Goal: Transaction & Acquisition: Book appointment/travel/reservation

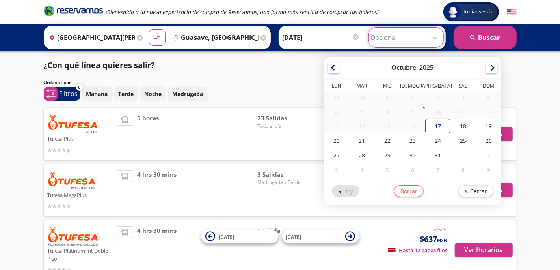
click at [436, 36] on input "Opcional" at bounding box center [406, 38] width 71 height 20
click at [432, 128] on div "17" at bounding box center [437, 126] width 25 height 15
type input "[DATE]"
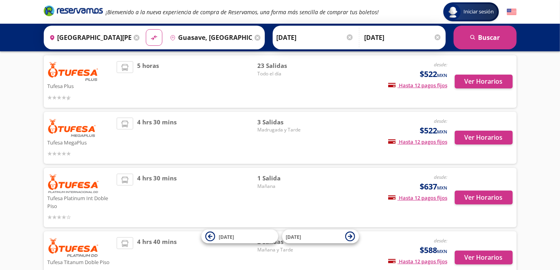
scroll to position [52, 0]
click at [491, 40] on button "search [GEOGRAPHIC_DATA]" at bounding box center [485, 38] width 63 height 24
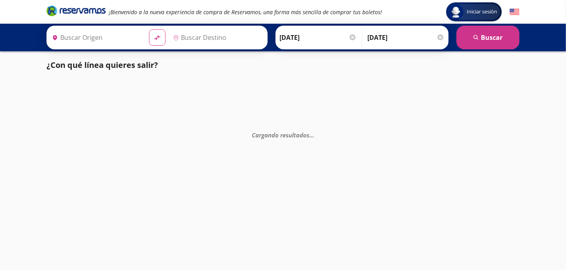
type input "Guasave, [GEOGRAPHIC_DATA]"
type input "[GEOGRAPHIC_DATA][PERSON_NAME], [GEOGRAPHIC_DATA]"
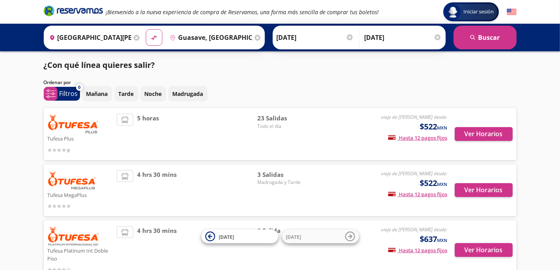
click at [437, 34] on div at bounding box center [438, 37] width 6 height 6
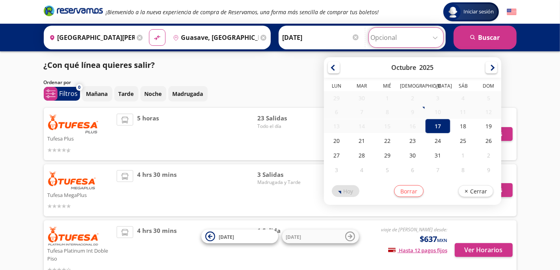
click at [436, 36] on input "Opcional" at bounding box center [406, 38] width 71 height 20
click at [336, 142] on div "20" at bounding box center [336, 140] width 25 height 15
type input "[DATE]"
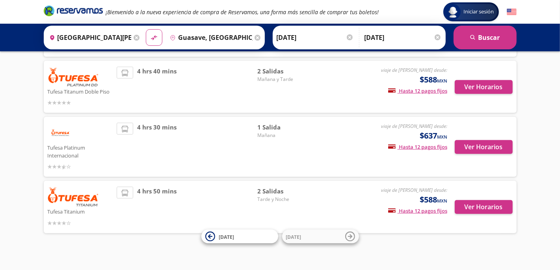
scroll to position [229, 0]
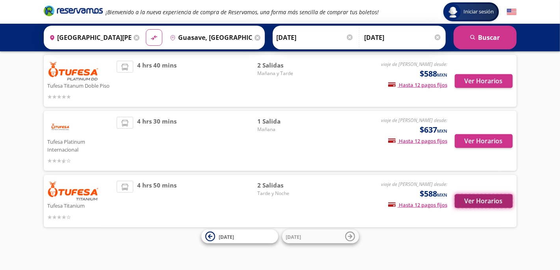
click at [477, 200] on button "Ver Horarios" at bounding box center [484, 201] width 58 height 14
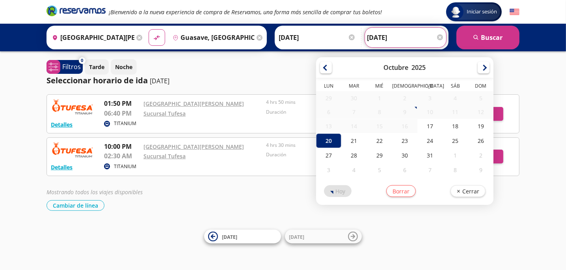
click at [380, 35] on input "[DATE]" at bounding box center [405, 38] width 77 height 20
click at [497, 36] on button "search [GEOGRAPHIC_DATA]" at bounding box center [487, 38] width 63 height 24
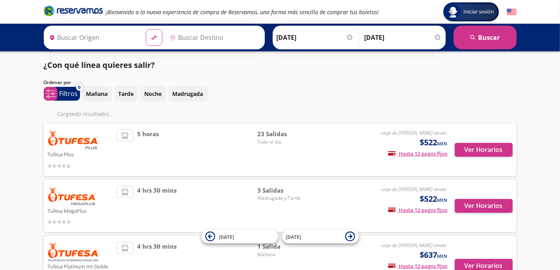
type input "[GEOGRAPHIC_DATA][PERSON_NAME], [GEOGRAPHIC_DATA]"
type input "Guasave, [GEOGRAPHIC_DATA]"
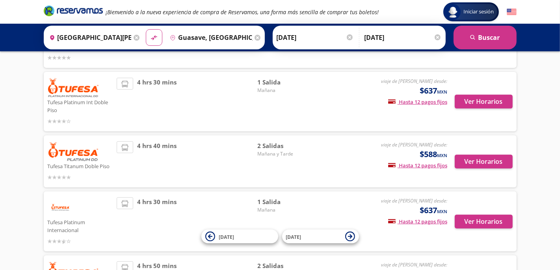
scroll to position [157, 0]
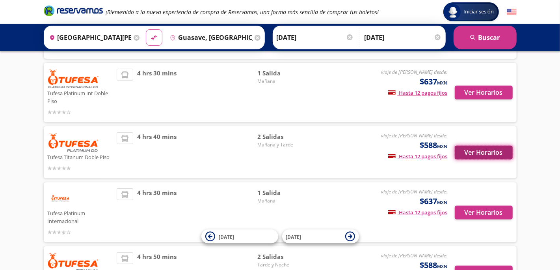
click at [471, 147] on button "Ver Horarios" at bounding box center [484, 152] width 58 height 14
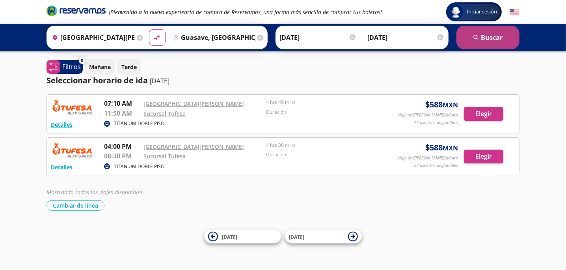
click at [489, 37] on button "search [GEOGRAPHIC_DATA]" at bounding box center [487, 38] width 63 height 24
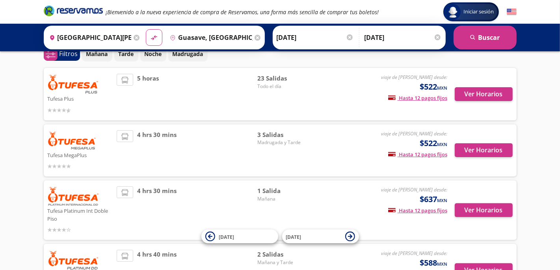
scroll to position [79, 0]
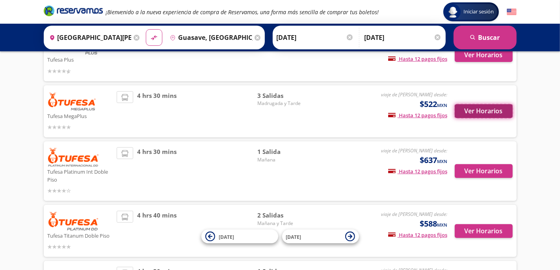
click at [488, 110] on button "Ver Horarios" at bounding box center [484, 111] width 58 height 14
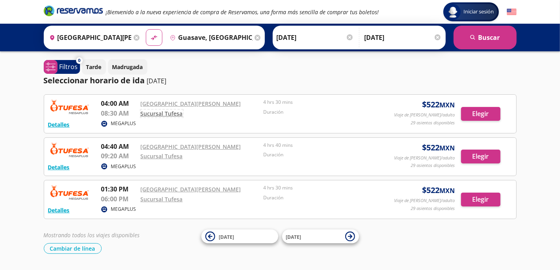
click at [168, 112] on link "Sucursal Tufesa" at bounding box center [162, 113] width 42 height 7
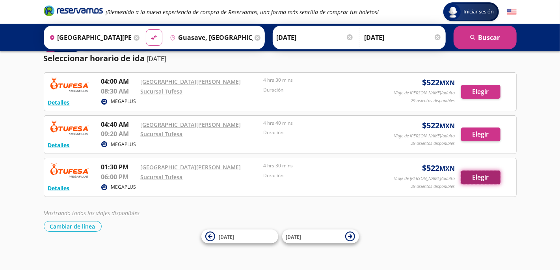
click at [482, 175] on button "Elegir" at bounding box center [480, 177] width 39 height 14
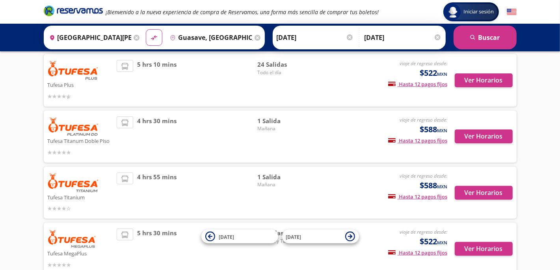
scroll to position [1, 0]
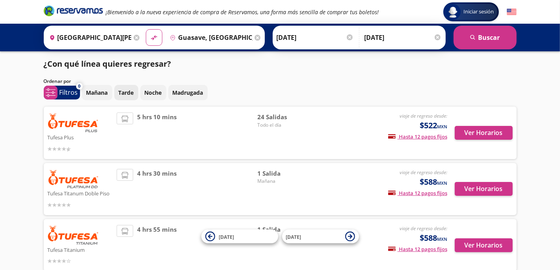
click at [130, 91] on p "Tarde" at bounding box center [126, 92] width 15 height 8
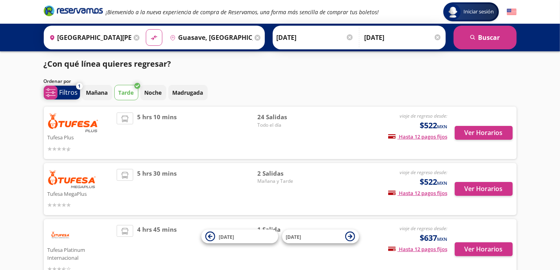
click at [70, 92] on p "Filtros" at bounding box center [69, 91] width 19 height 9
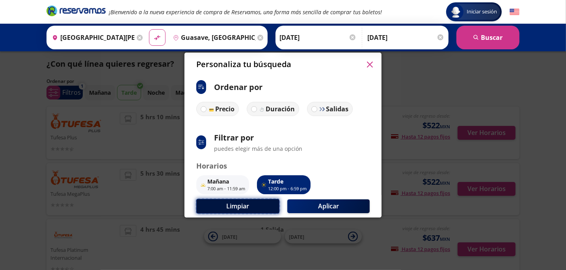
click at [251, 206] on button "Limpiar" at bounding box center [237, 206] width 83 height 15
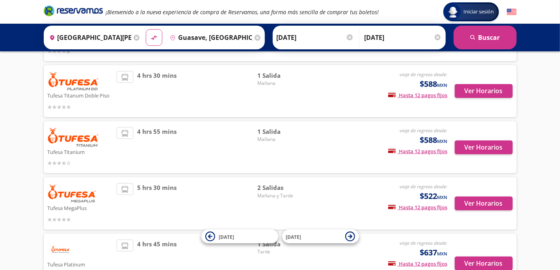
scroll to position [106, 0]
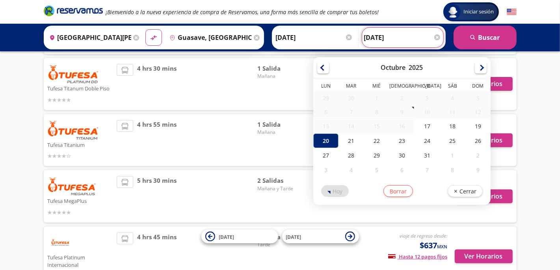
click at [389, 34] on input "[DATE]" at bounding box center [402, 38] width 77 height 20
click at [329, 137] on div "20" at bounding box center [325, 140] width 25 height 15
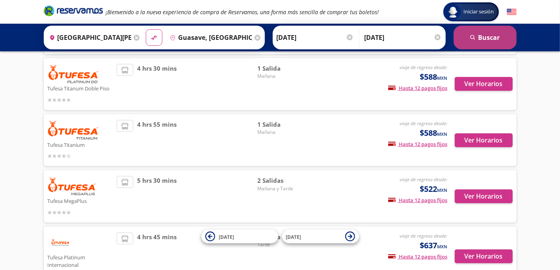
click at [493, 37] on button "search [GEOGRAPHIC_DATA]" at bounding box center [485, 38] width 63 height 24
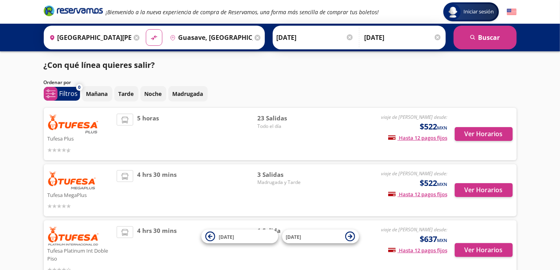
click at [383, 36] on input "[DATE]" at bounding box center [403, 38] width 77 height 20
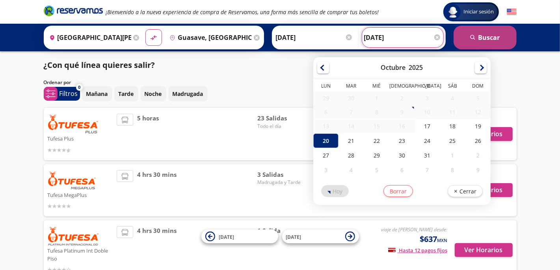
click at [483, 37] on button "search [GEOGRAPHIC_DATA]" at bounding box center [485, 38] width 63 height 24
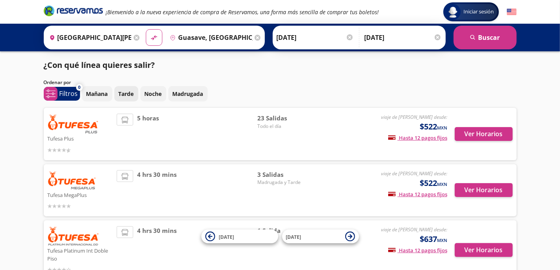
click at [126, 93] on p "Tarde" at bounding box center [126, 93] width 15 height 8
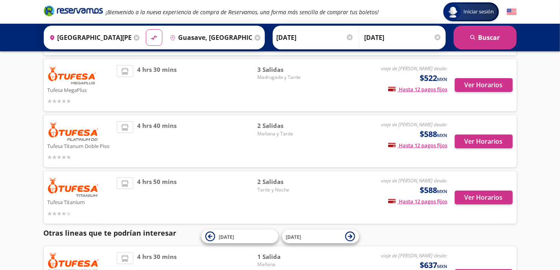
scroll to position [79, 0]
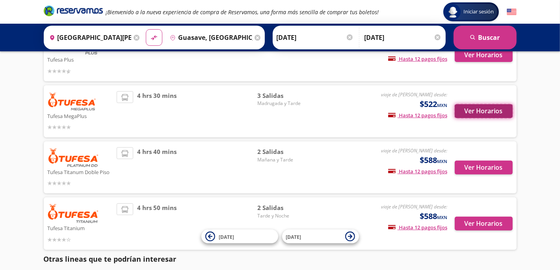
click at [474, 110] on button "Ver Horarios" at bounding box center [484, 111] width 58 height 14
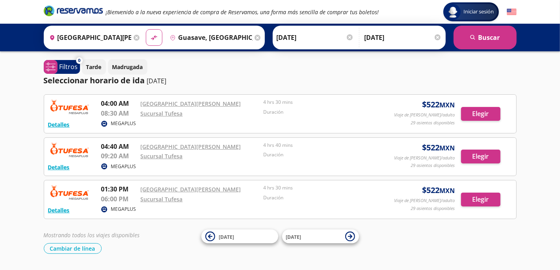
click at [437, 36] on div at bounding box center [438, 37] width 6 height 6
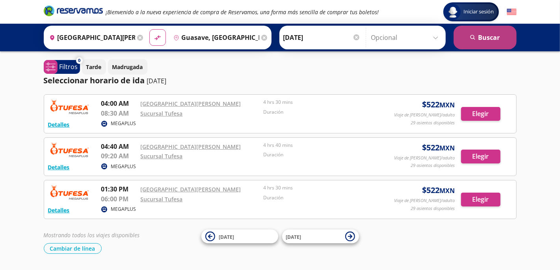
click at [488, 37] on button "search [GEOGRAPHIC_DATA]" at bounding box center [485, 38] width 63 height 24
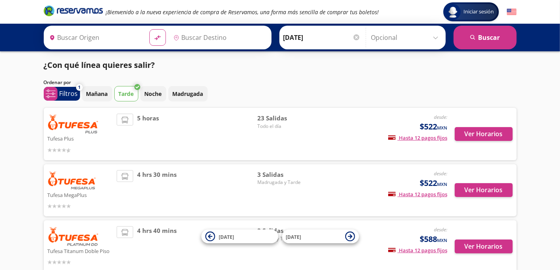
type input "[GEOGRAPHIC_DATA][PERSON_NAME], [GEOGRAPHIC_DATA]"
type input "Guasave, [GEOGRAPHIC_DATA]"
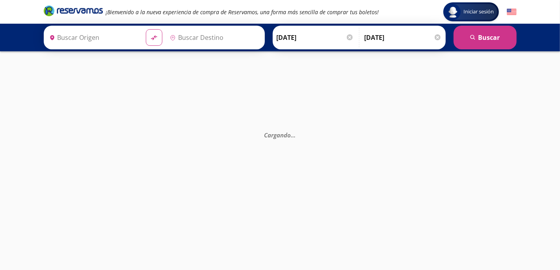
type input "Guasave, [GEOGRAPHIC_DATA]"
type input "[GEOGRAPHIC_DATA][PERSON_NAME], [GEOGRAPHIC_DATA]"
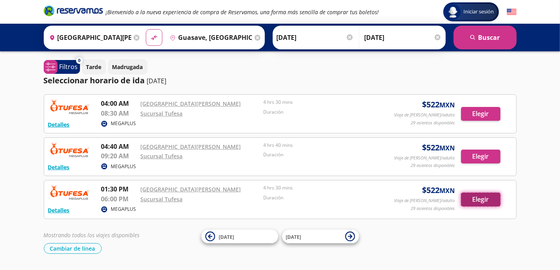
click at [480, 196] on button "Elegir" at bounding box center [480, 199] width 39 height 14
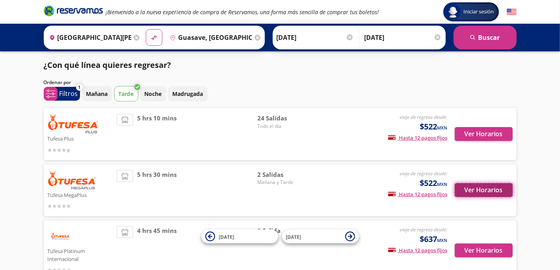
click at [478, 190] on button "Ver Horarios" at bounding box center [484, 190] width 58 height 14
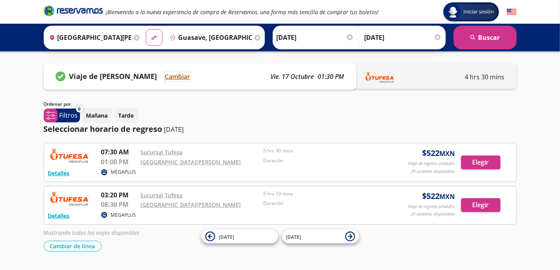
click at [177, 74] on button "Cambiar" at bounding box center [177, 76] width 25 height 9
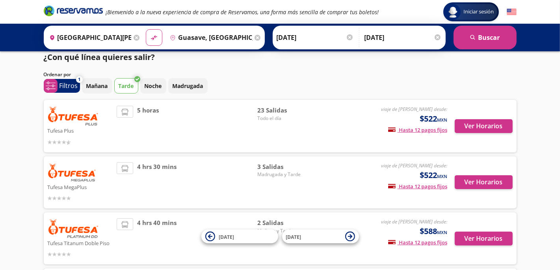
scroll to position [7, 0]
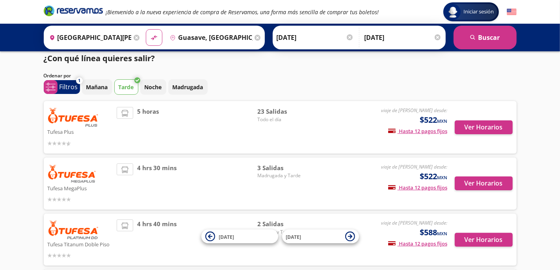
click at [435, 35] on div at bounding box center [438, 37] width 6 height 6
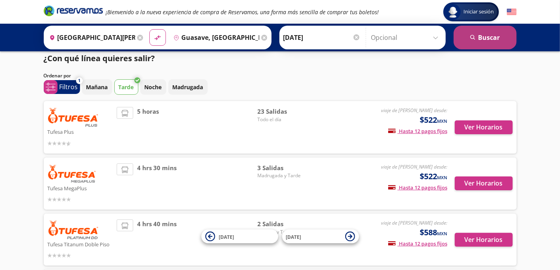
click at [495, 35] on button "search [GEOGRAPHIC_DATA]" at bounding box center [485, 38] width 63 height 24
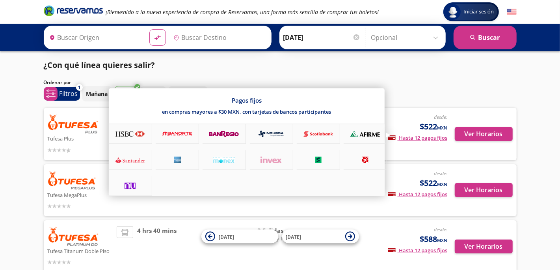
type input "[GEOGRAPHIC_DATA][PERSON_NAME], [GEOGRAPHIC_DATA]"
type input "Guasave, [GEOGRAPHIC_DATA]"
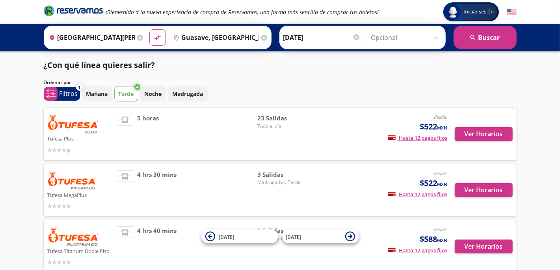
click at [125, 93] on p "Tarde" at bounding box center [126, 93] width 15 height 8
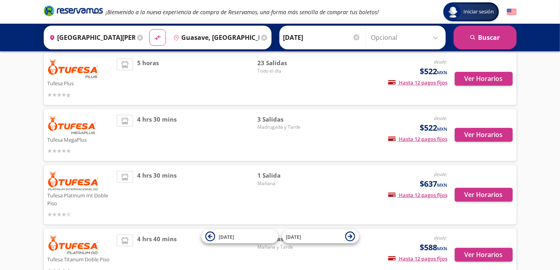
scroll to position [52, 0]
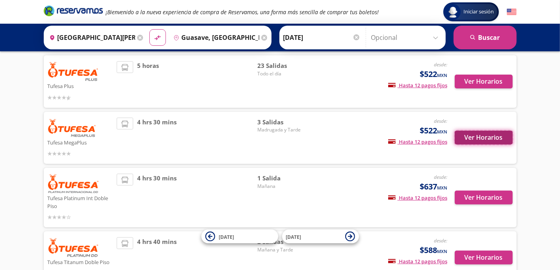
click at [481, 136] on button "Ver Horarios" at bounding box center [484, 137] width 58 height 14
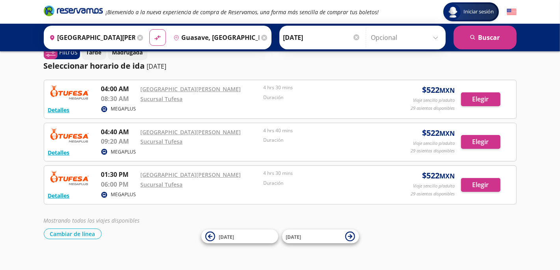
scroll to position [22, 0]
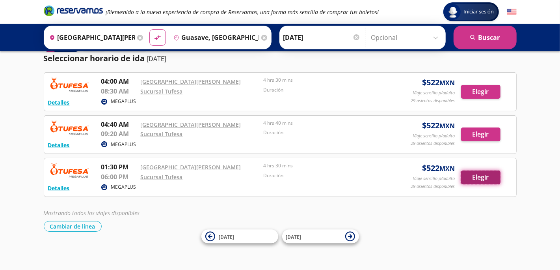
click at [476, 174] on button "Elegir" at bounding box center [480, 177] width 39 height 14
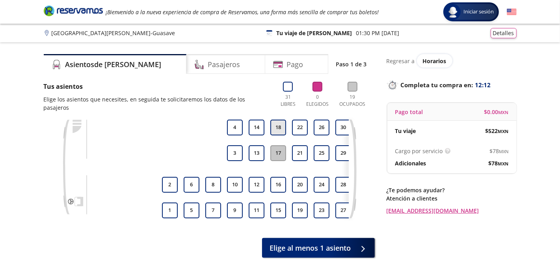
click at [280, 121] on button "18" at bounding box center [278, 127] width 16 height 16
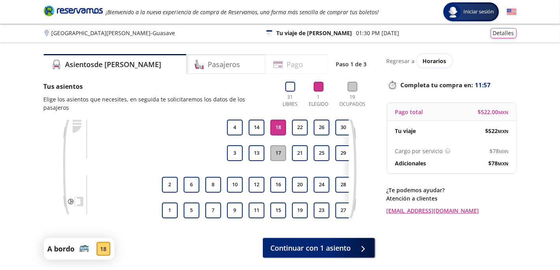
click at [287, 66] on h4 "Pago" at bounding box center [295, 64] width 17 height 11
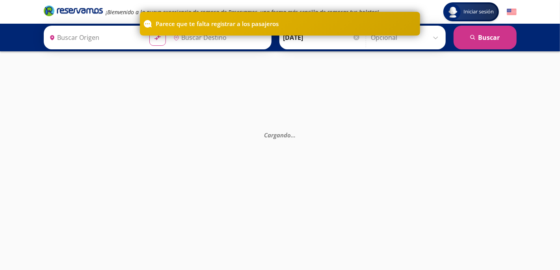
type input "[GEOGRAPHIC_DATA][PERSON_NAME], [GEOGRAPHIC_DATA]"
type input "Guasave, [GEOGRAPHIC_DATA]"
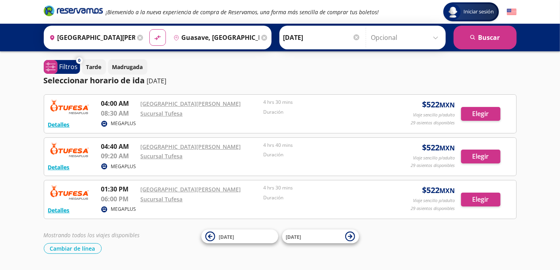
click at [474, 221] on div "Detalles MEGAPLUS 04:00 AM [GEOGRAPHIC_DATA][PERSON_NAME] 08:30 AM Sucursal Tuf…" at bounding box center [280, 173] width 473 height 159
click at [476, 196] on button "Elegir" at bounding box center [480, 199] width 39 height 14
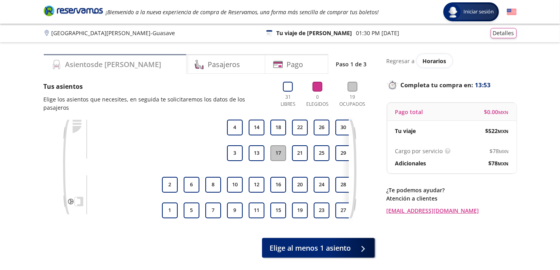
click at [94, 62] on h4 "Asientos de [PERSON_NAME]" at bounding box center [113, 64] width 96 height 11
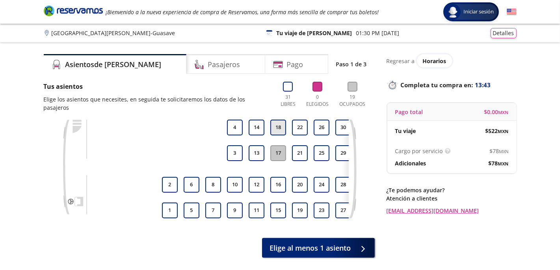
click at [275, 120] on button "18" at bounding box center [278, 127] width 16 height 16
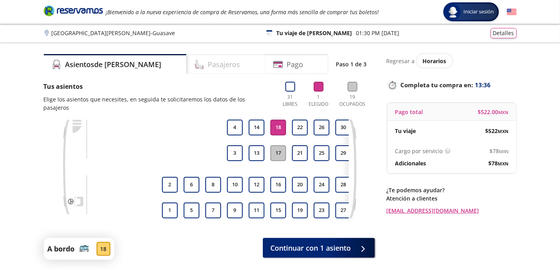
click at [208, 66] on h4 "Pasajeros" at bounding box center [224, 64] width 32 height 11
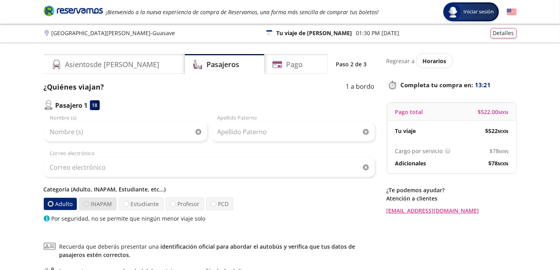
click at [83, 203] on div at bounding box center [86, 204] width 6 height 6
click at [84, 203] on input "INAPAM" at bounding box center [86, 203] width 5 height 5
radio input "true"
radio input "false"
